Goal: Information Seeking & Learning: Learn about a topic

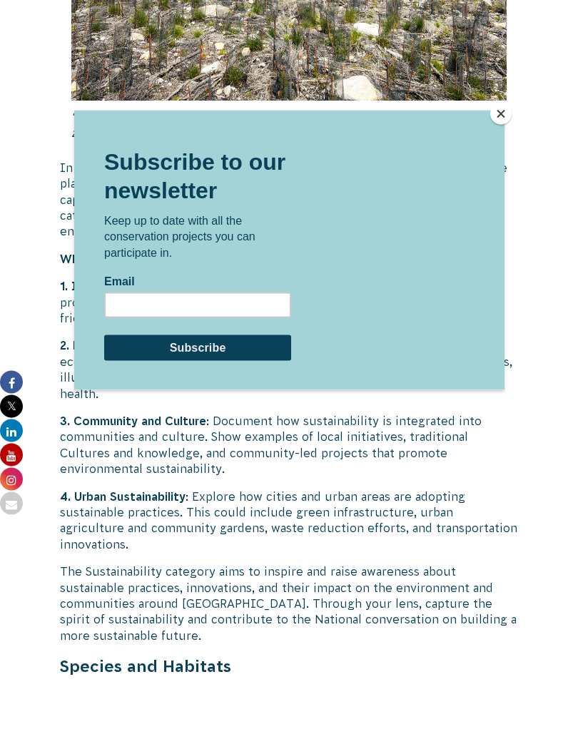
scroll to position [3344, 0]
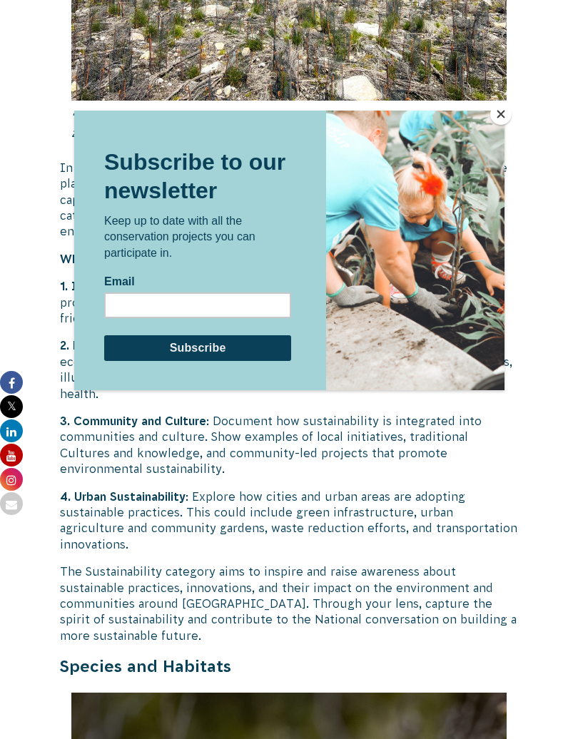
click at [494, 123] on button "Close" at bounding box center [500, 113] width 21 height 21
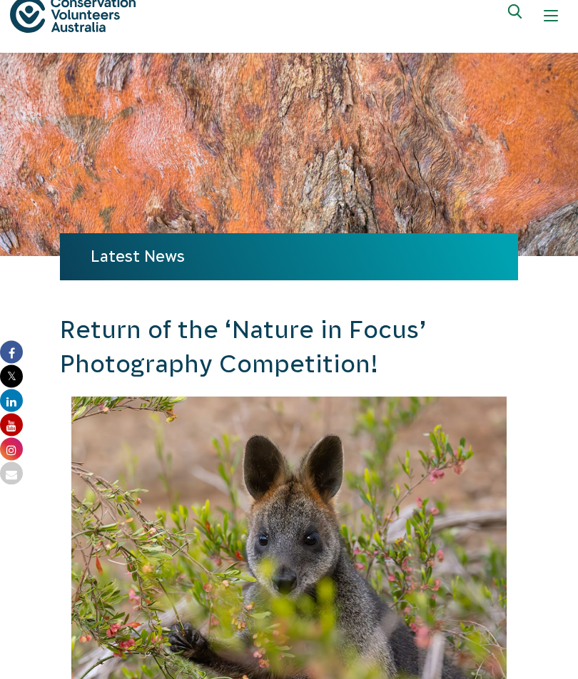
scroll to position [0, 0]
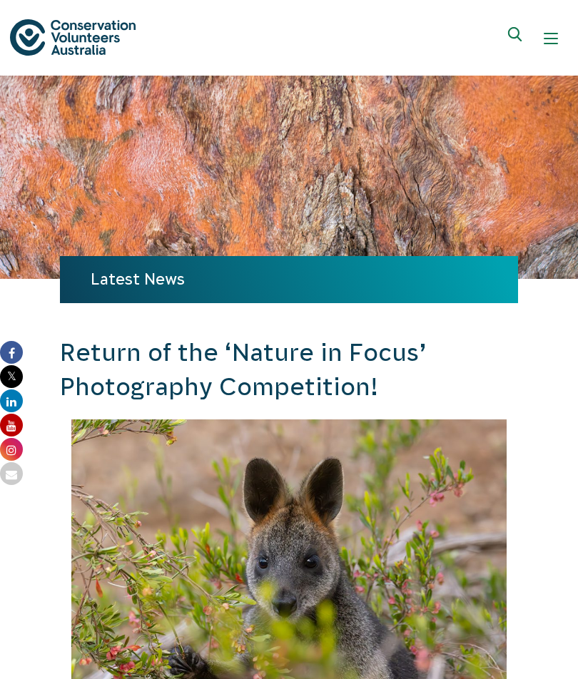
click at [88, 41] on img at bounding box center [73, 37] width 126 height 36
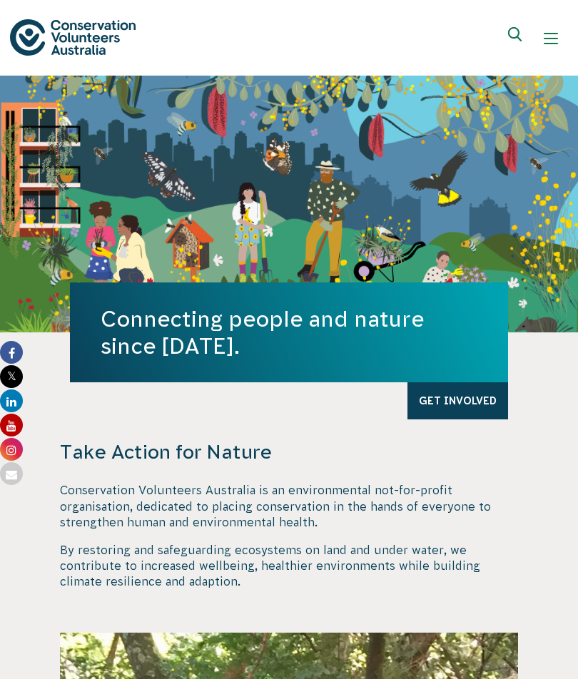
click at [554, 39] on div "Show mobile navigation menu" at bounding box center [551, 38] width 14 height 14
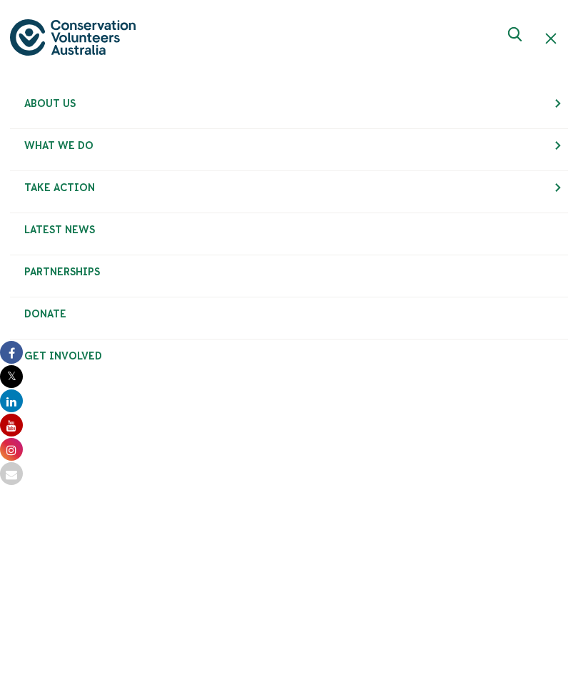
click at [16, 354] on icon at bounding box center [11, 352] width 23 height 23
click at [3, 420] on icon at bounding box center [11, 425] width 23 height 23
click at [44, 240] on link "Latest News" at bounding box center [289, 229] width 558 height 33
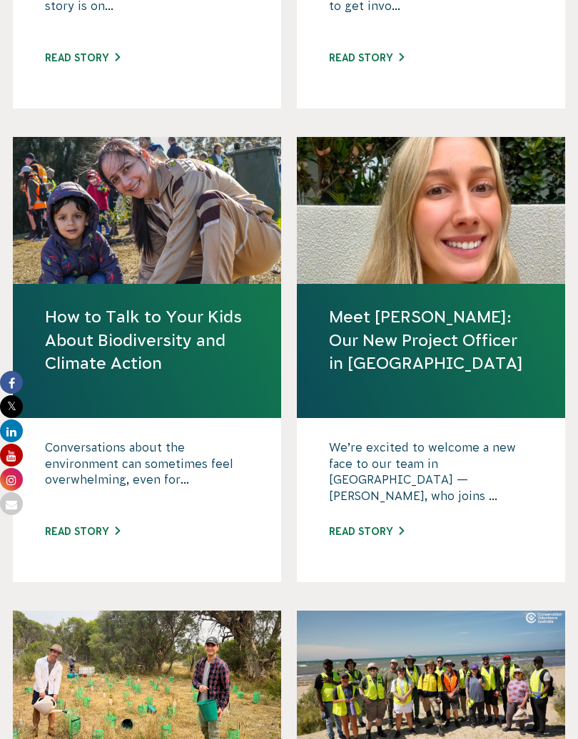
scroll to position [1009, 0]
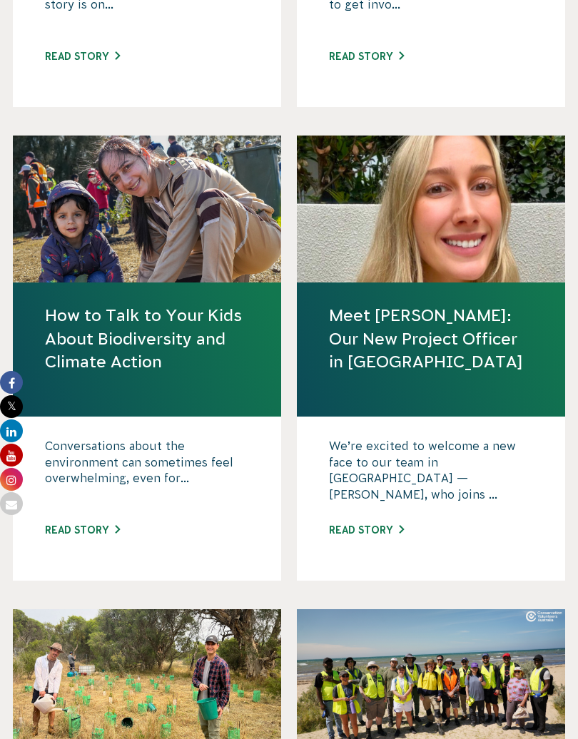
click at [380, 528] on link "Read story" at bounding box center [366, 529] width 75 height 11
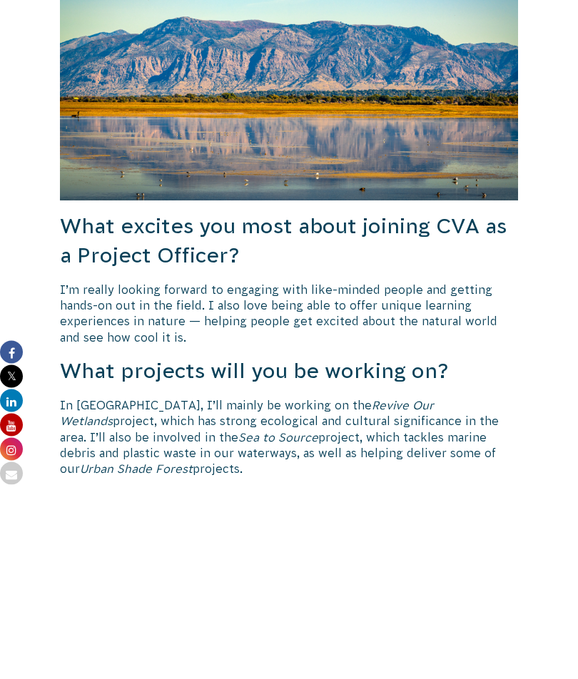
scroll to position [1128, 0]
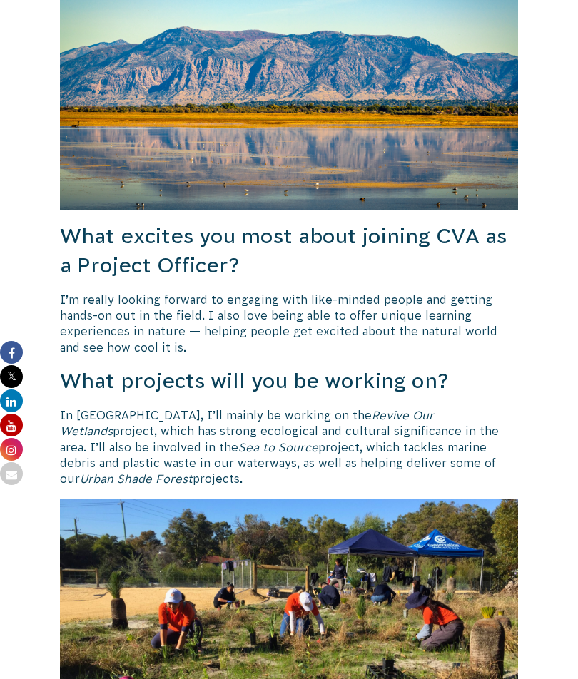
click at [193, 472] on icon "Urban Shade Forest" at bounding box center [136, 478] width 113 height 13
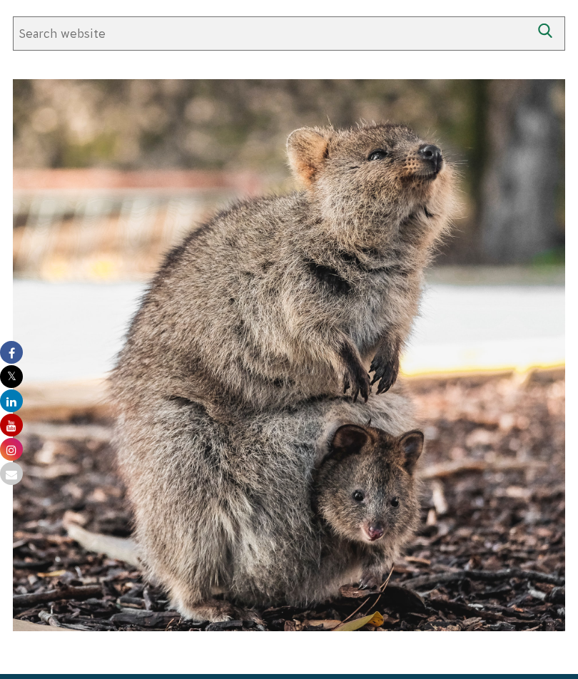
scroll to position [316, 0]
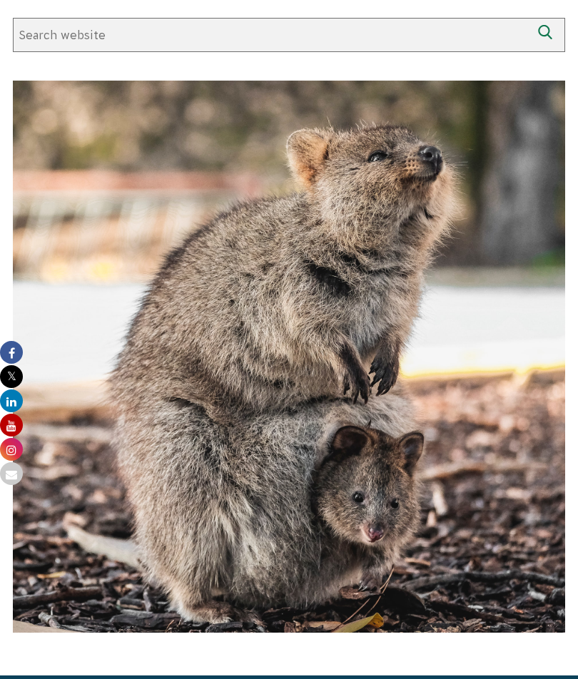
click at [13, 426] on icon at bounding box center [11, 425] width 23 height 23
